Goal: Task Accomplishment & Management: Use online tool/utility

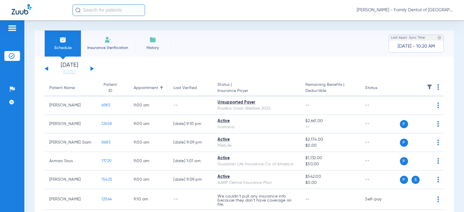
click at [92, 69] on button at bounding box center [91, 68] width 3 height 4
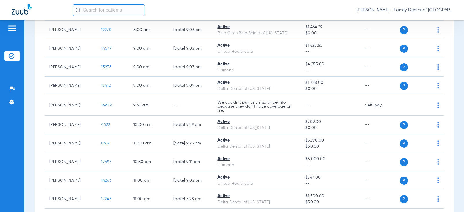
scroll to position [116, 0]
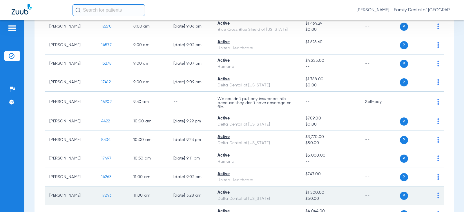
click at [101, 197] on span "17243" at bounding box center [106, 195] width 10 height 4
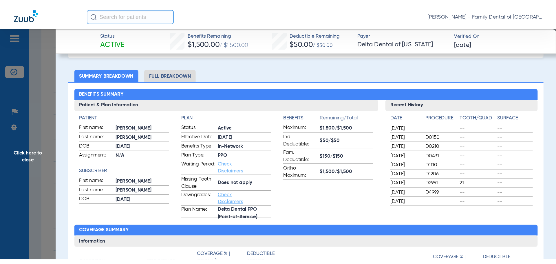
scroll to position [0, 0]
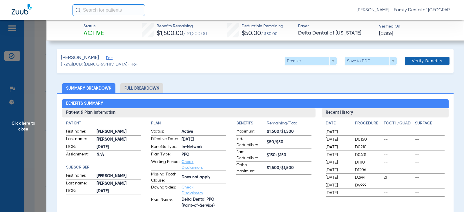
click at [427, 64] on span at bounding box center [427, 61] width 45 height 14
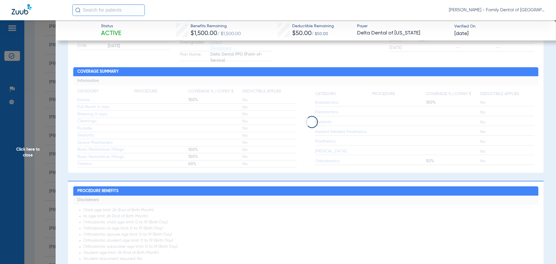
scroll to position [174, 0]
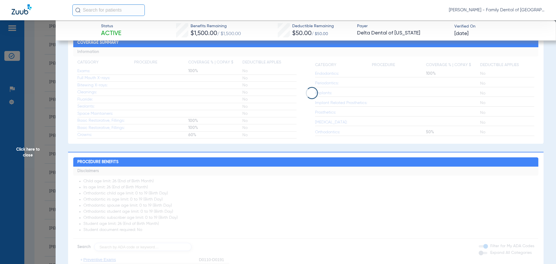
click at [31, 147] on span "Click here to close" at bounding box center [28, 152] width 56 height 264
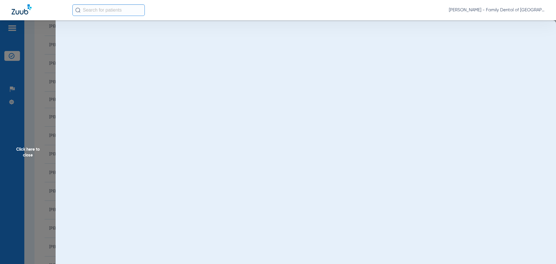
scroll to position [0, 0]
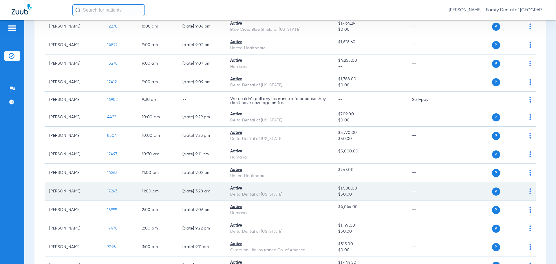
click at [463, 192] on span "P" at bounding box center [496, 192] width 8 height 8
click at [463, 192] on div "P S" at bounding box center [489, 192] width 85 height 8
click at [463, 192] on img at bounding box center [531, 191] width 2 height 6
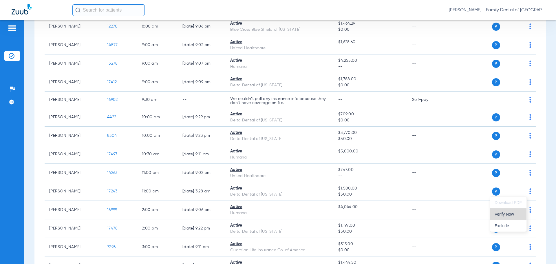
click at [463, 212] on button "Verify Now" at bounding box center [508, 214] width 37 height 12
